Goal: Transaction & Acquisition: Subscribe to service/newsletter

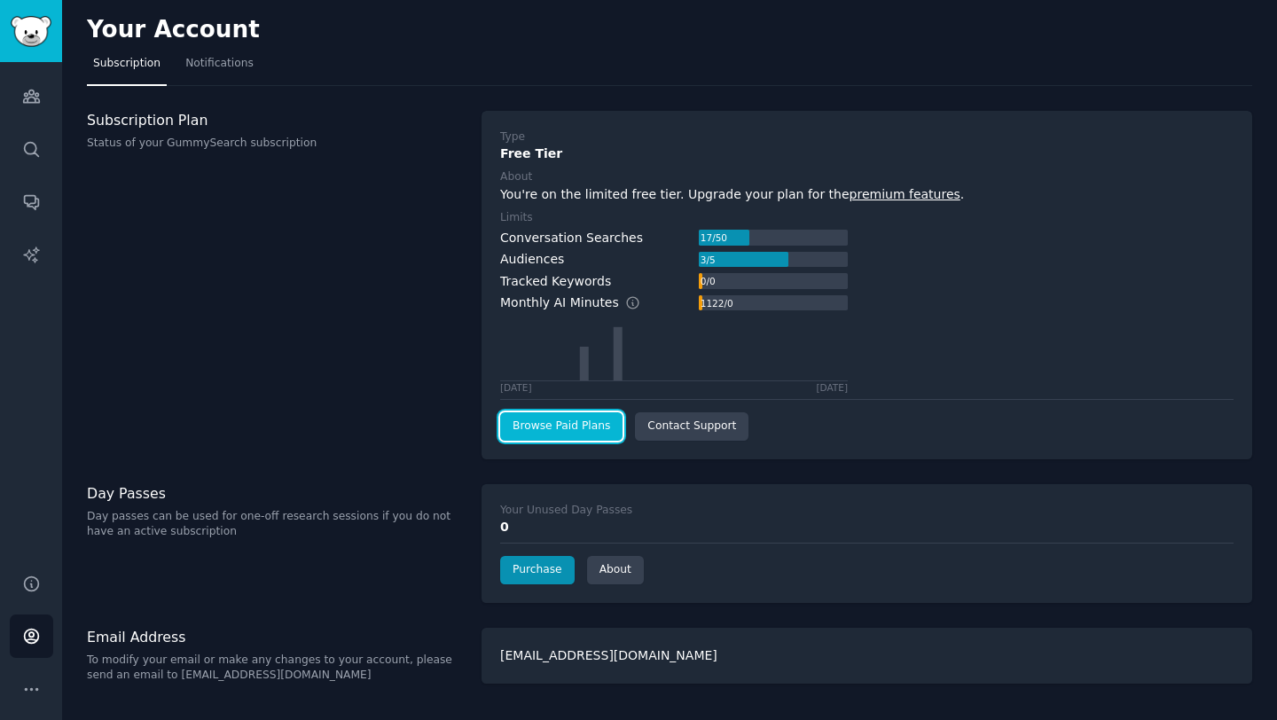
click at [525, 435] on link "Browse Paid Plans" at bounding box center [561, 426] width 122 height 28
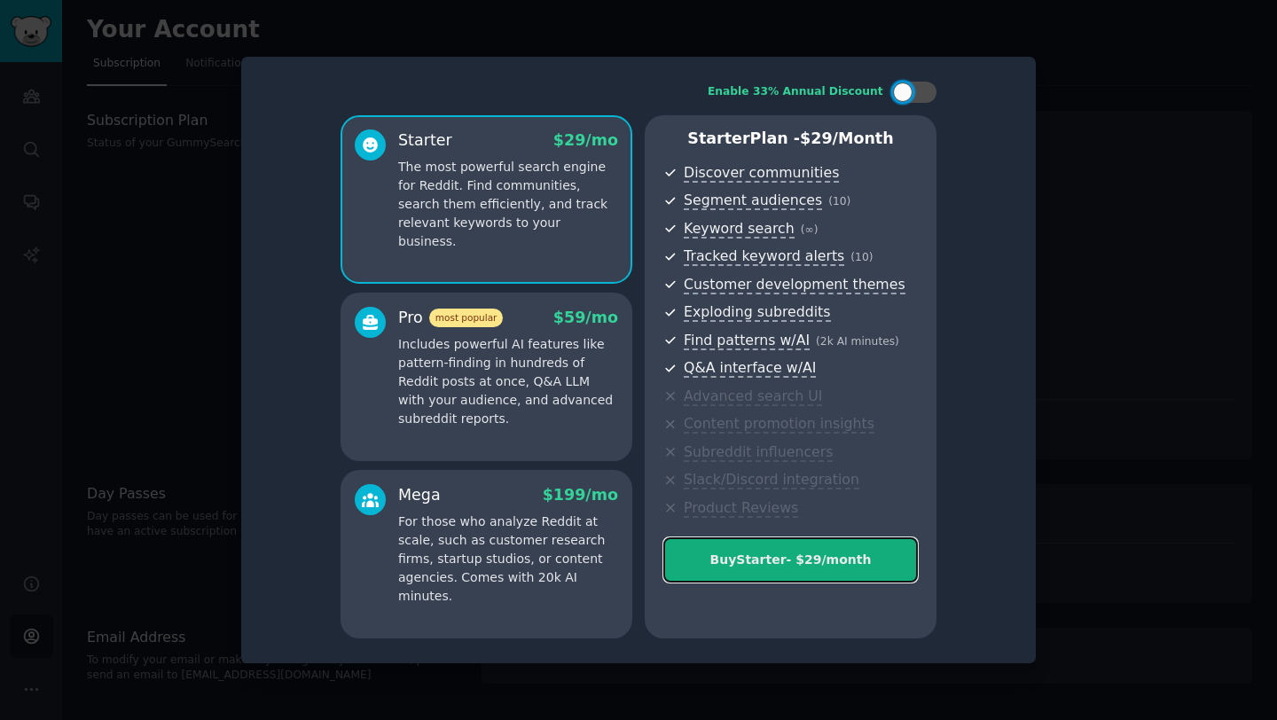
click at [716, 553] on div "Buy Starter - $ 29 /month" at bounding box center [790, 560] width 253 height 19
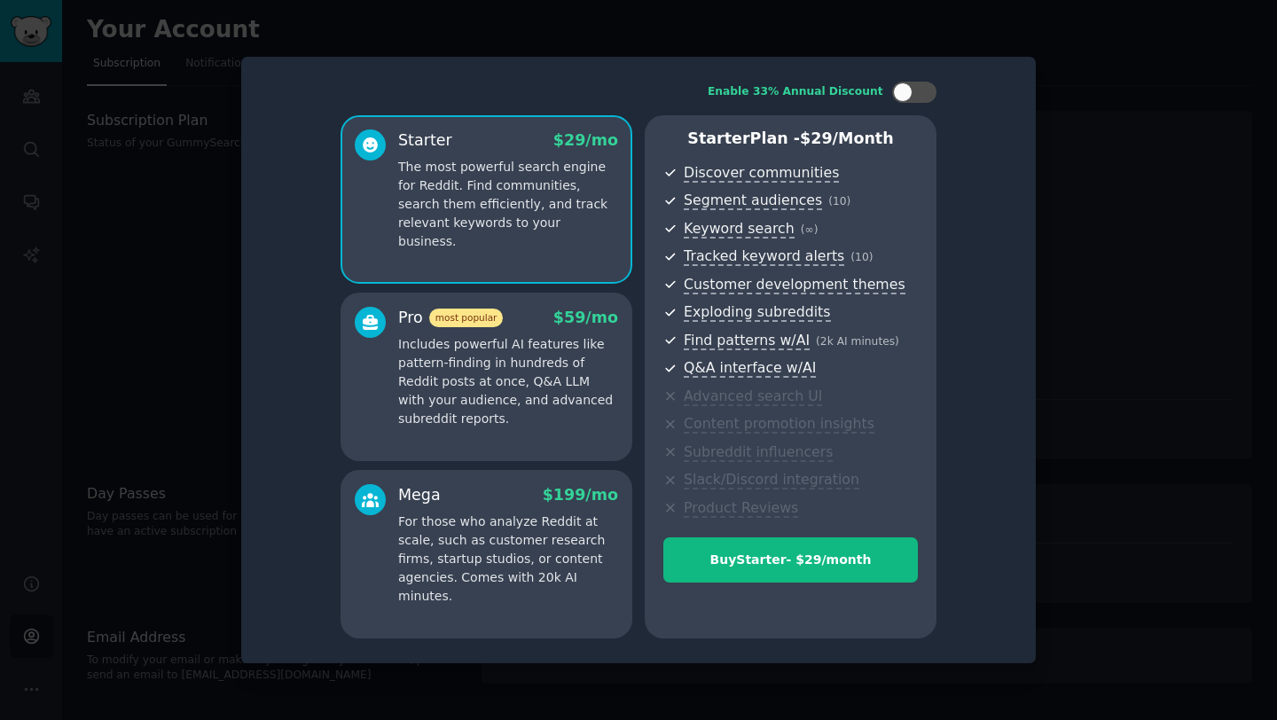
click at [373, 386] on div at bounding box center [370, 368] width 31 height 122
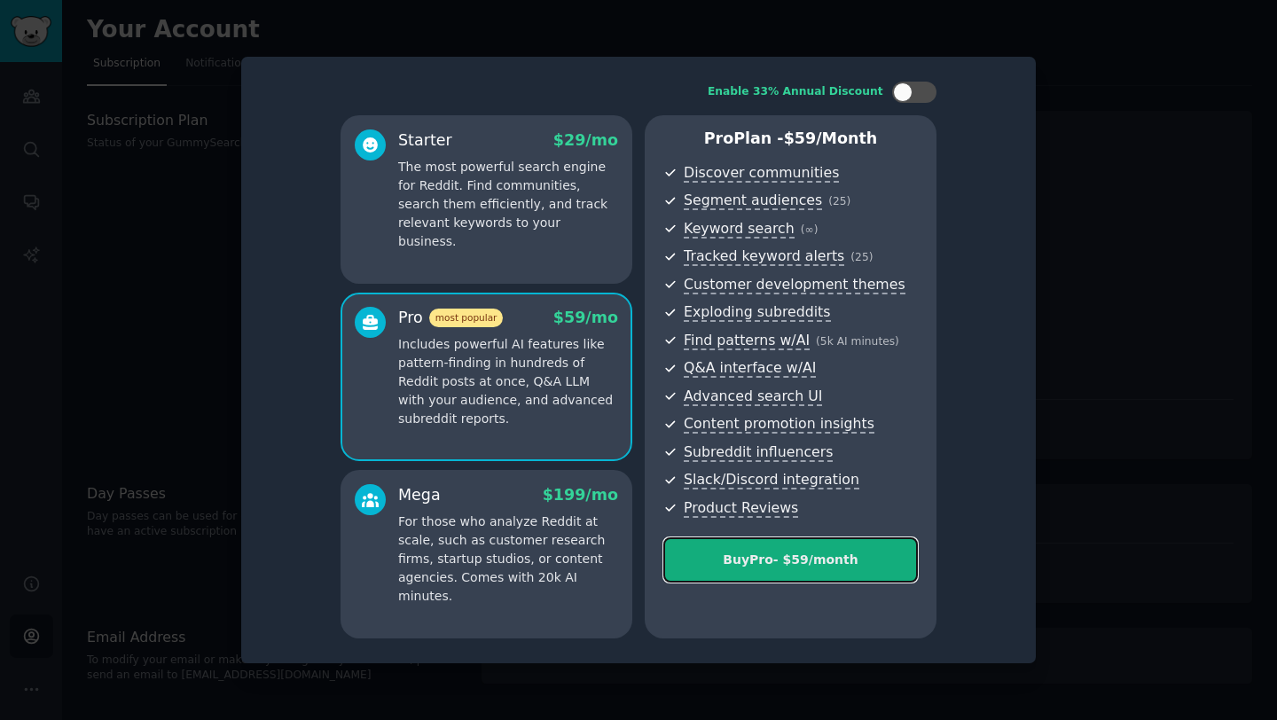
click at [719, 561] on div "Buy Pro - $ 59 /month" at bounding box center [790, 560] width 253 height 19
